Goal: Task Accomplishment & Management: Use online tool/utility

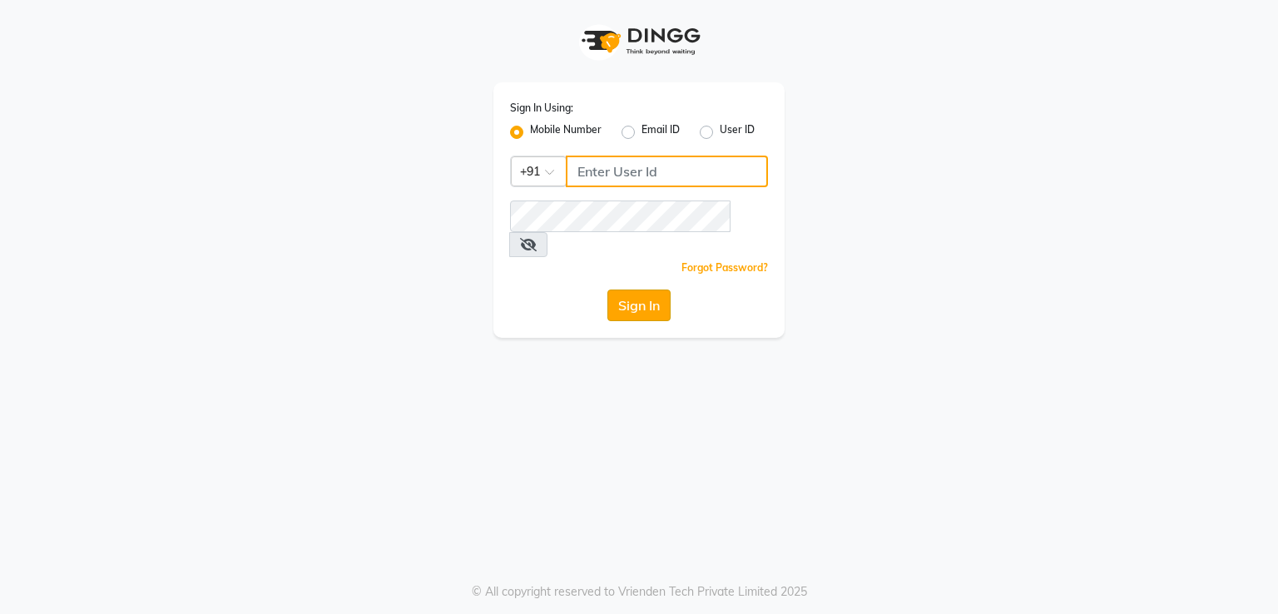
type input "7821053470"
click at [638, 290] on button "Sign In" at bounding box center [638, 306] width 63 height 32
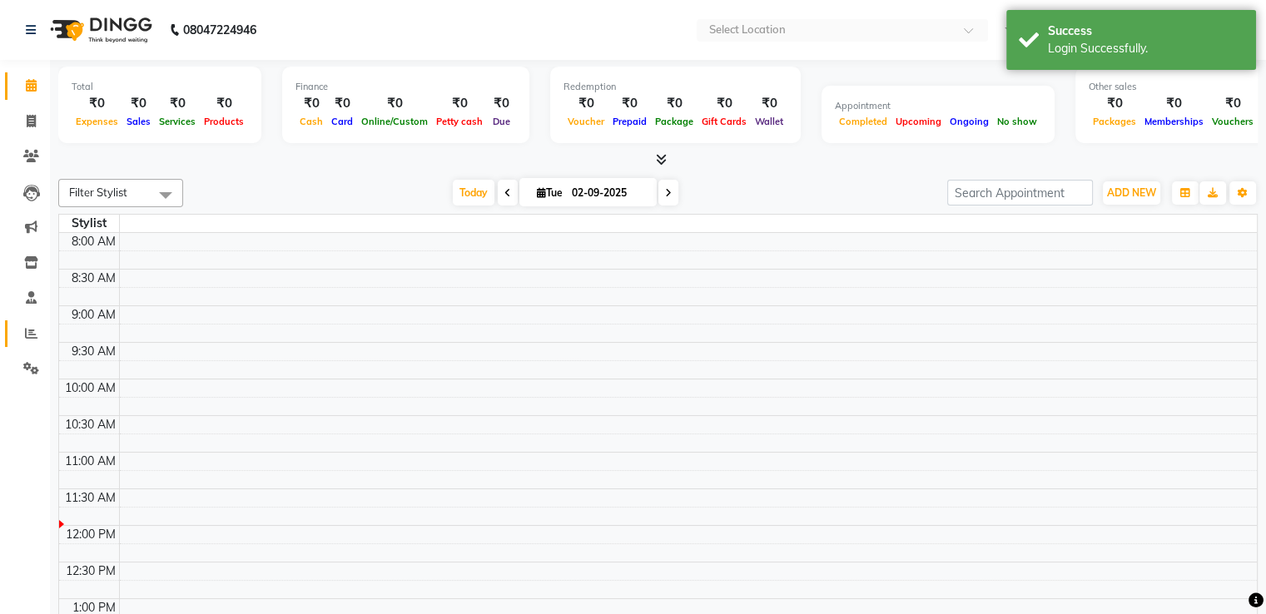
select select "en"
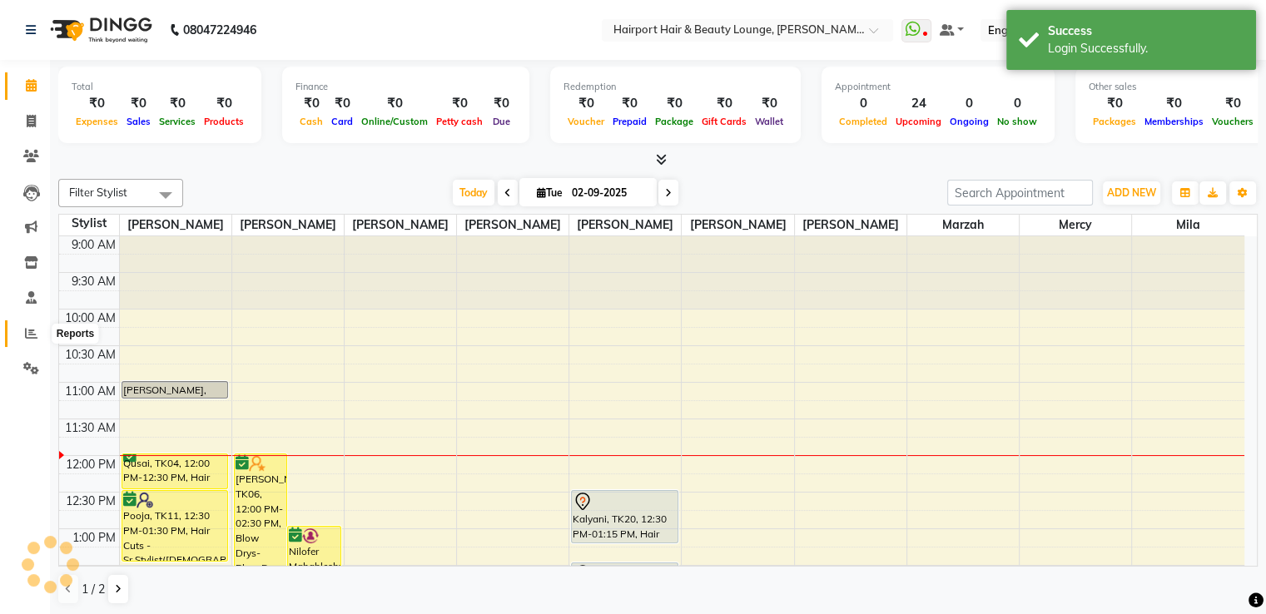
click at [32, 334] on icon at bounding box center [31, 333] width 12 height 12
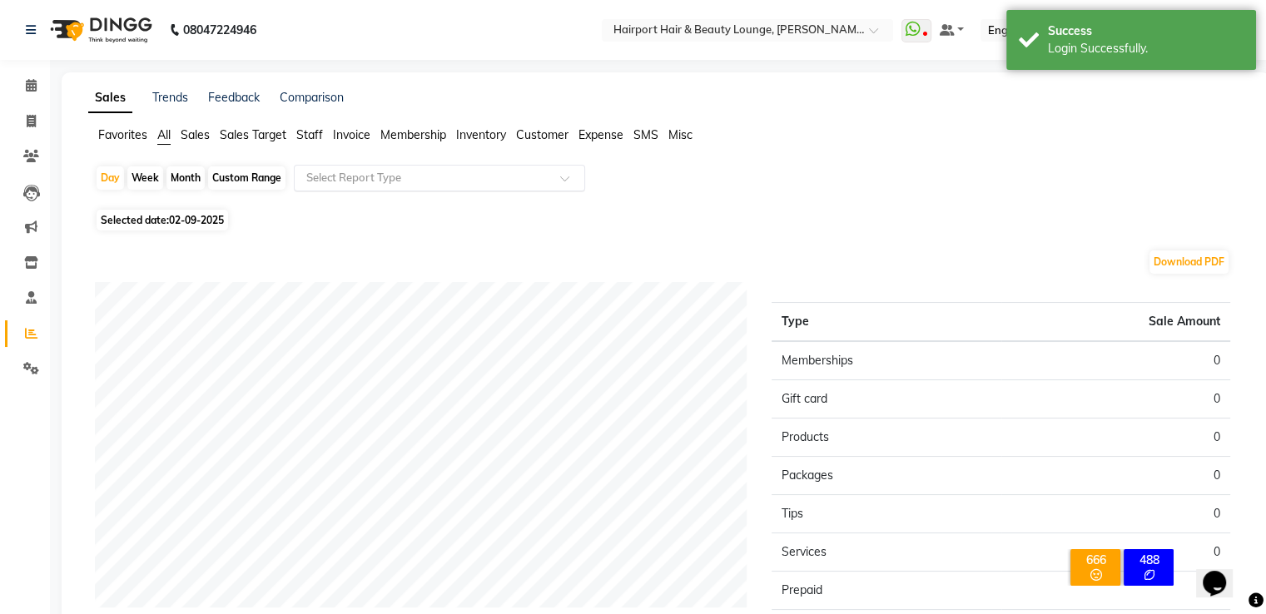
click at [346, 180] on input "text" at bounding box center [423, 178] width 240 height 17
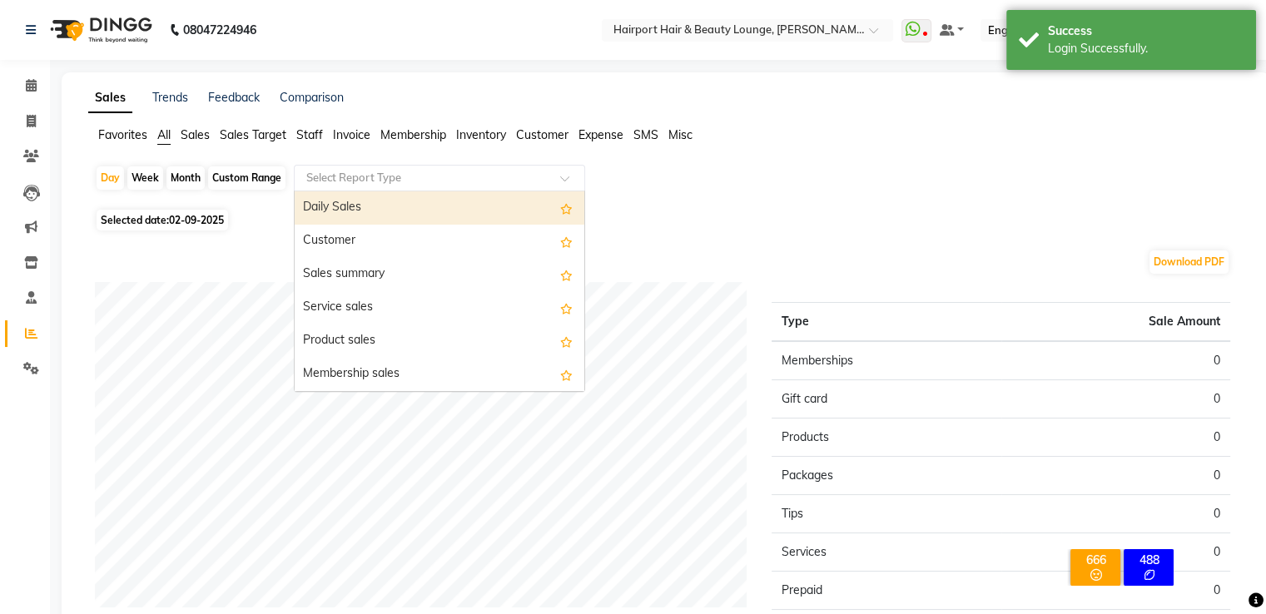
click at [333, 206] on div "Daily Sales" at bounding box center [440, 207] width 290 height 33
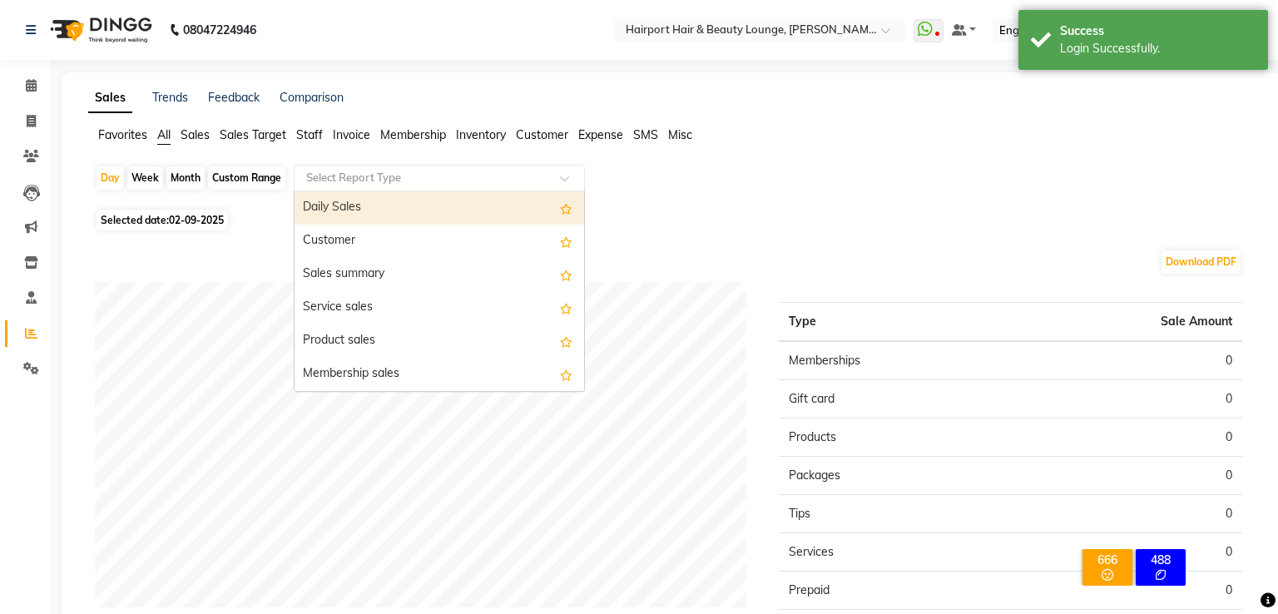
select select "full_report"
select select "csv"
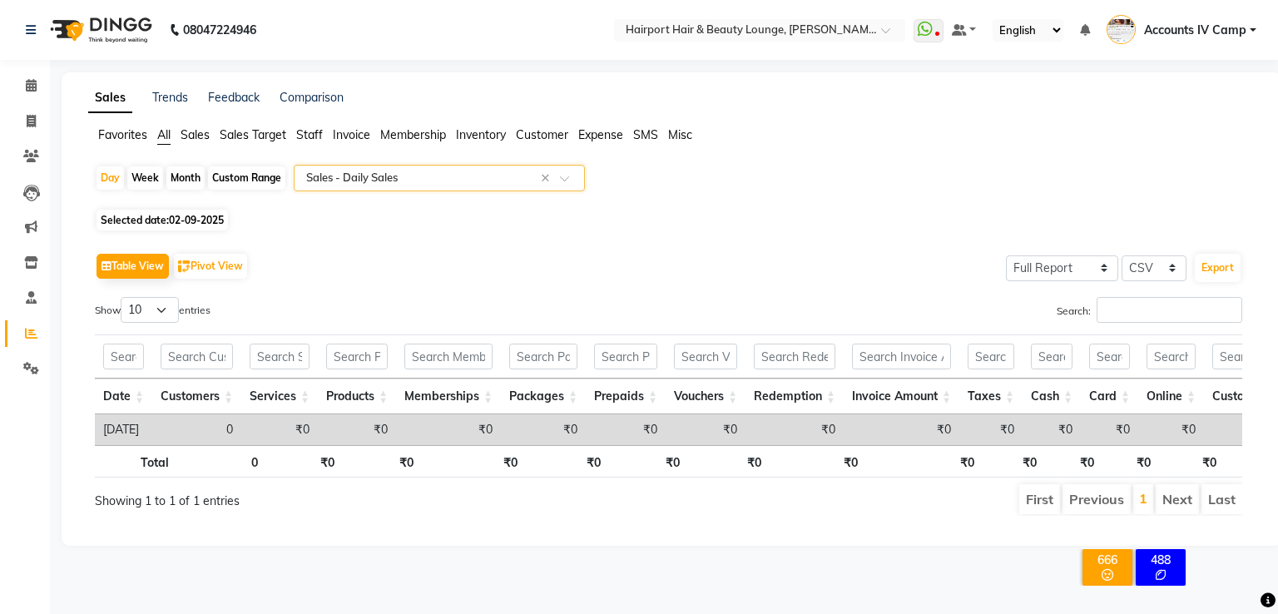
click at [240, 180] on div "Custom Range" at bounding box center [246, 177] width 77 height 23
select select "9"
select select "2025"
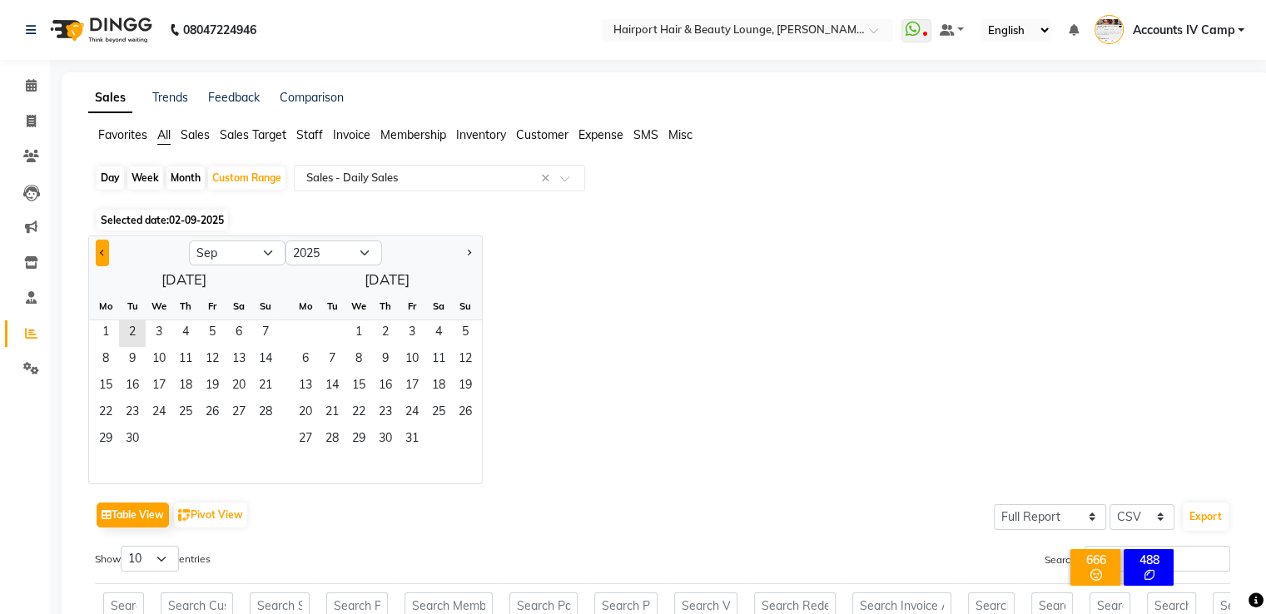
click at [98, 250] on button "Previous month" at bounding box center [102, 253] width 13 height 27
select select "8"
click at [213, 438] on span "29" at bounding box center [212, 440] width 27 height 27
click at [310, 332] on span "1" at bounding box center [305, 333] width 27 height 27
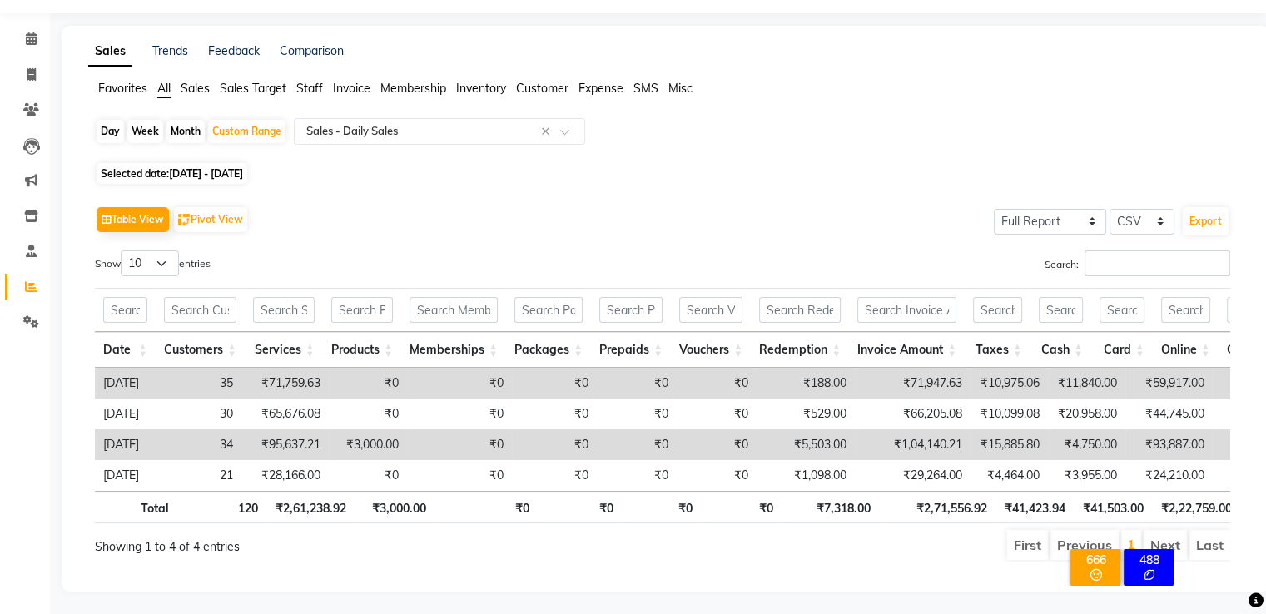
scroll to position [73, 0]
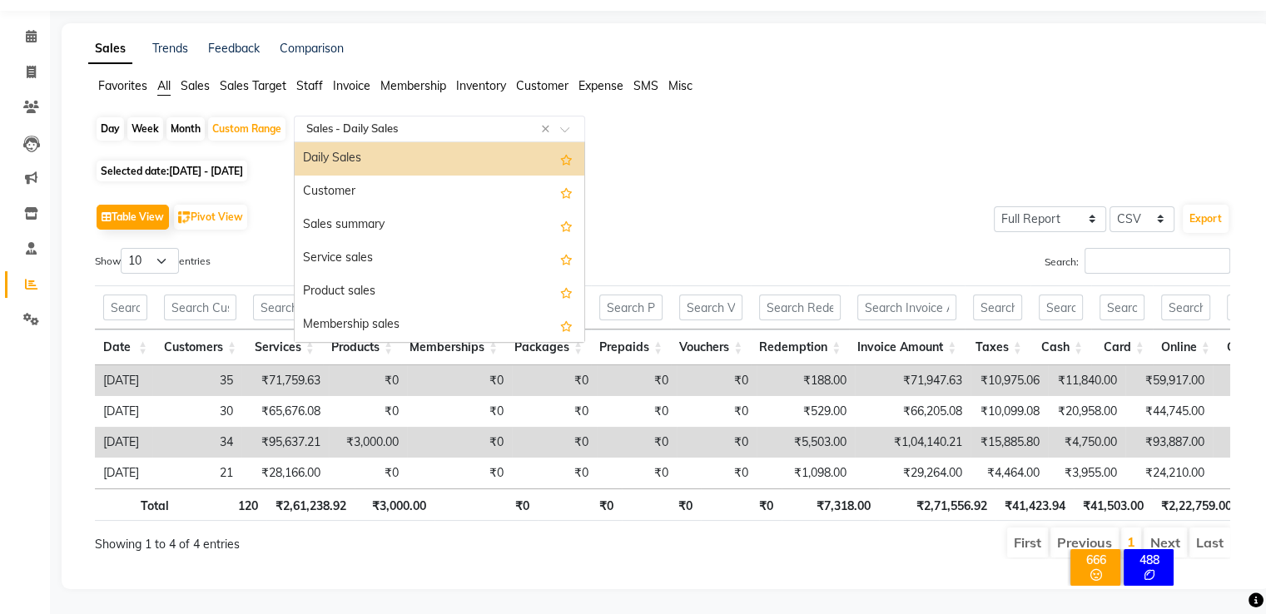
click at [403, 121] on input "text" at bounding box center [423, 129] width 240 height 17
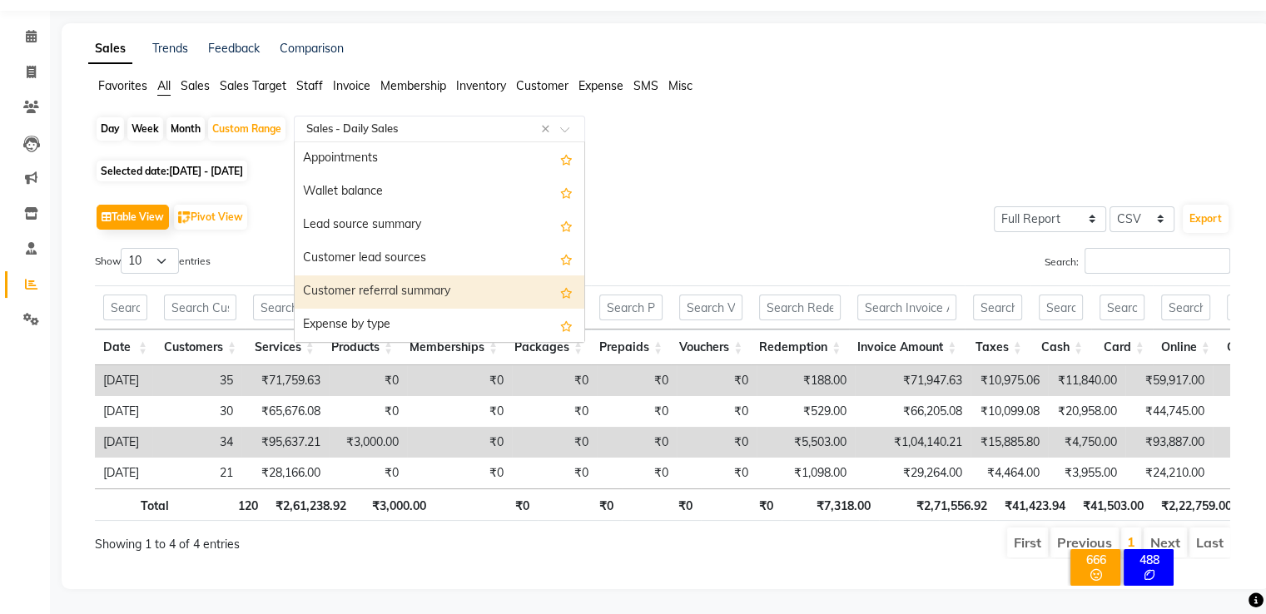
scroll to position [1997, 0]
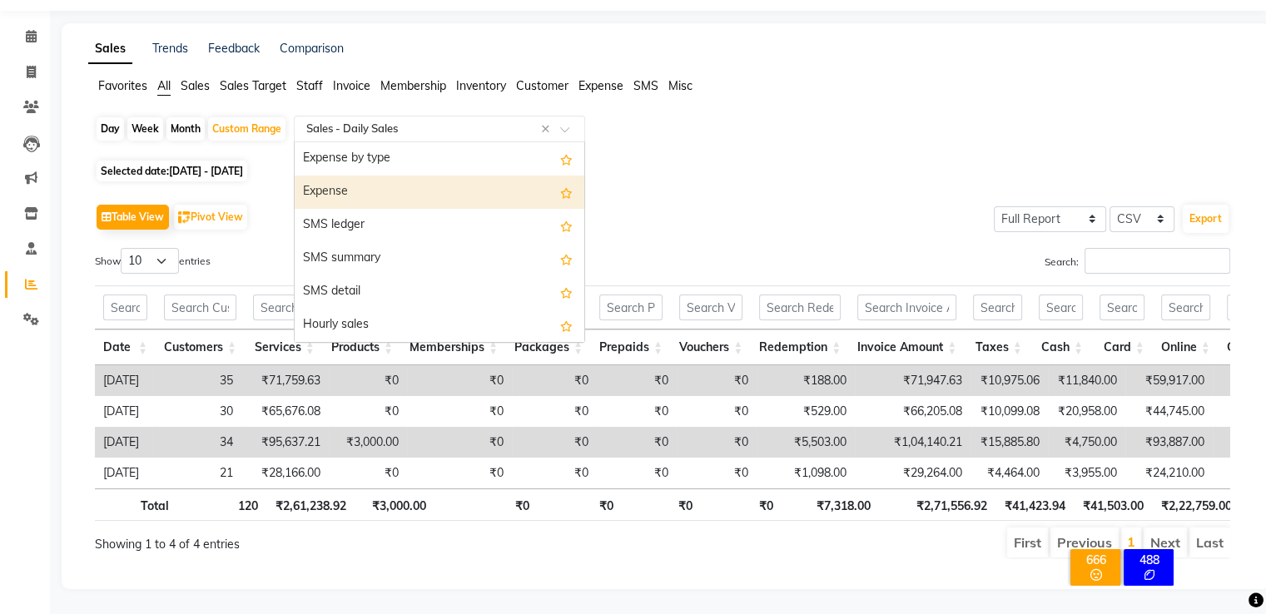
click at [359, 176] on div "Expense" at bounding box center [440, 192] width 290 height 33
